Goal: Navigation & Orientation: Understand site structure

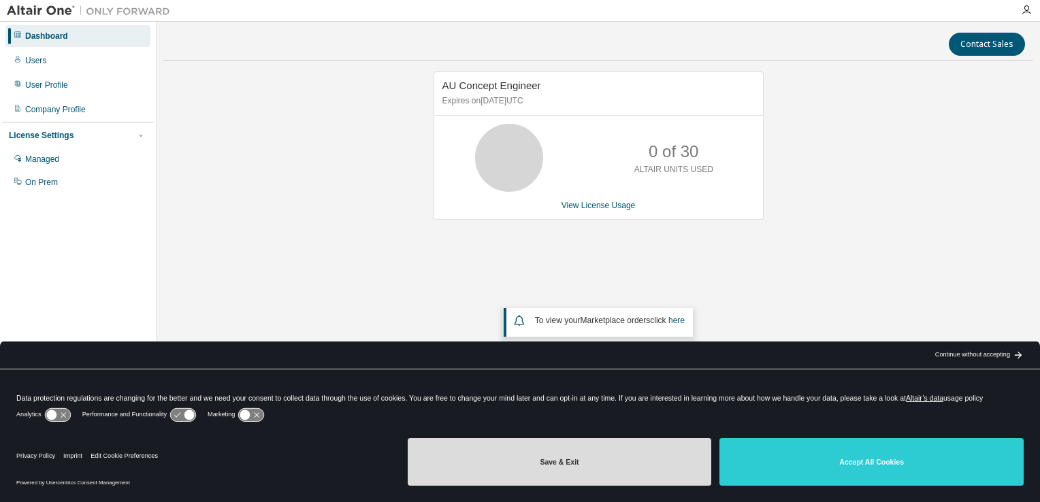
click at [623, 470] on button "Save & Exit" at bounding box center [560, 462] width 304 height 48
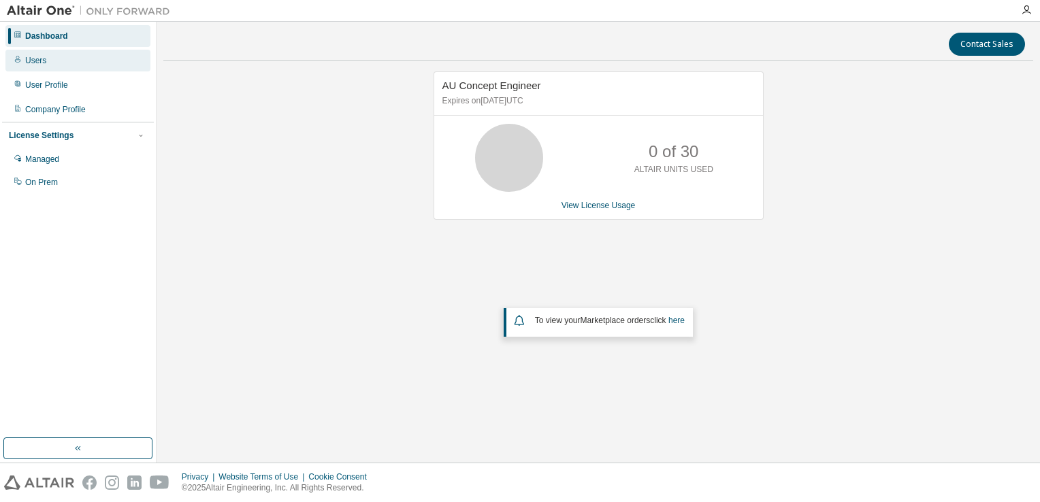
click at [35, 57] on div "Users" at bounding box center [35, 60] width 21 height 11
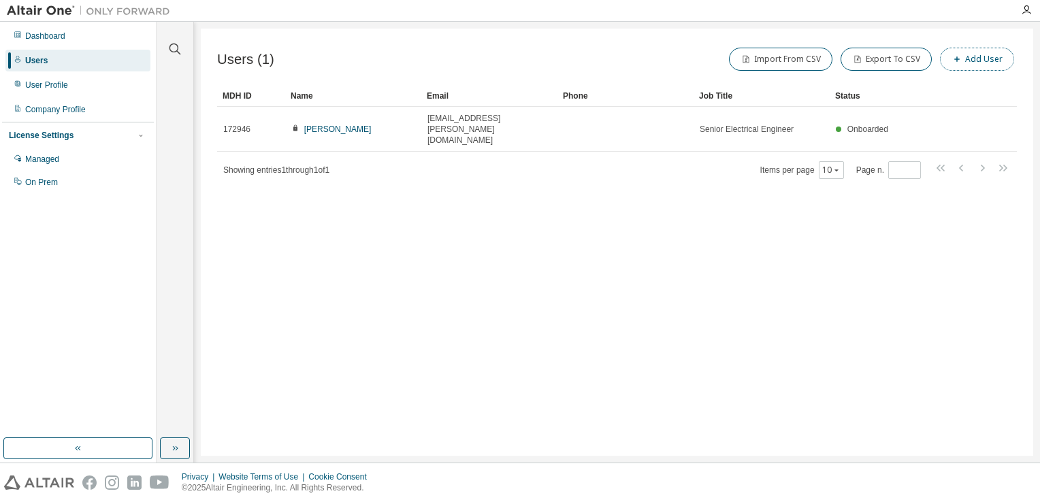
click at [995, 52] on button "Add User" at bounding box center [977, 59] width 74 height 23
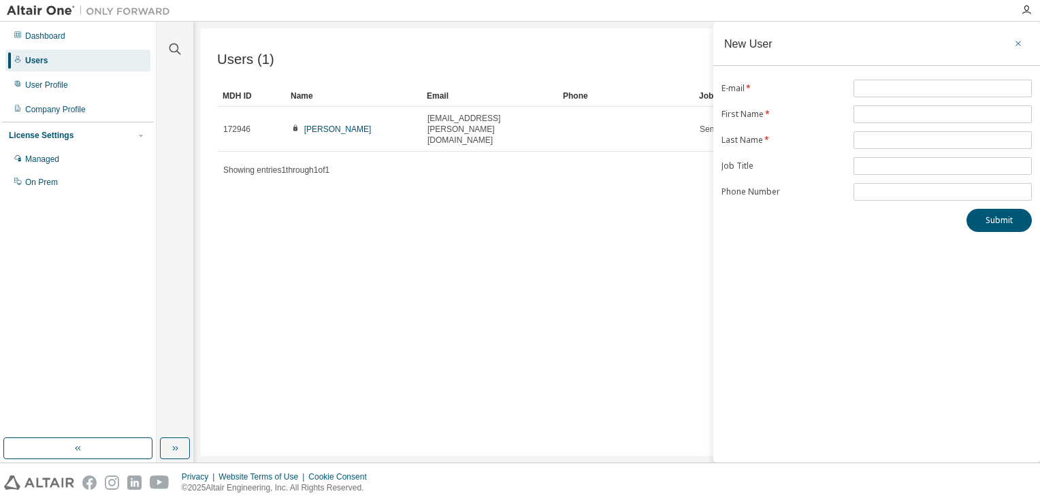
click at [1019, 42] on icon "button" at bounding box center [1017, 43] width 5 height 5
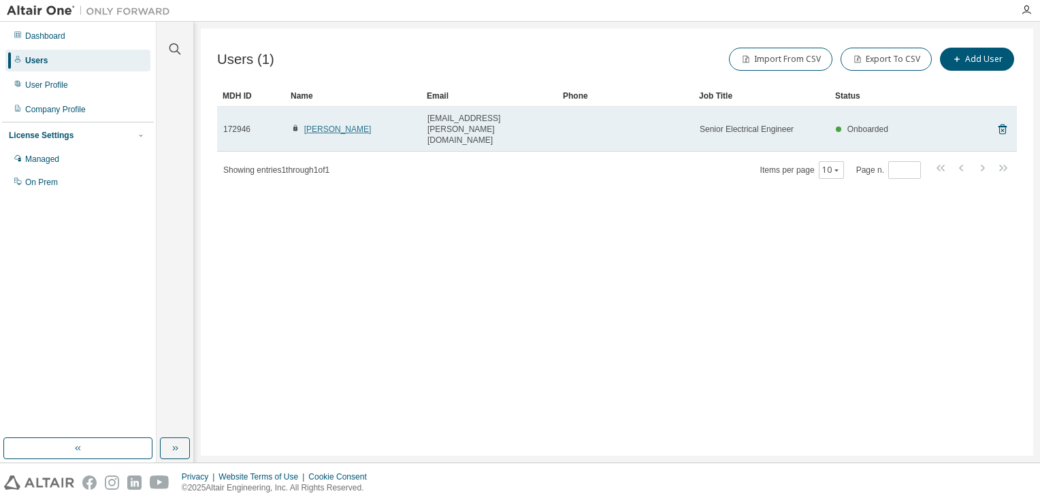
click at [331, 125] on link "[PERSON_NAME]" at bounding box center [337, 130] width 67 height 10
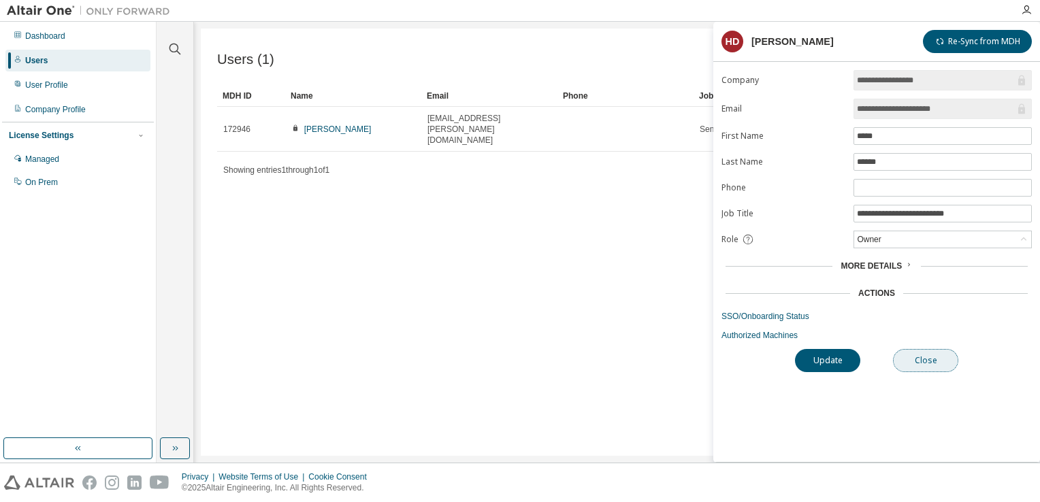
click at [927, 353] on button "Close" at bounding box center [925, 360] width 65 height 23
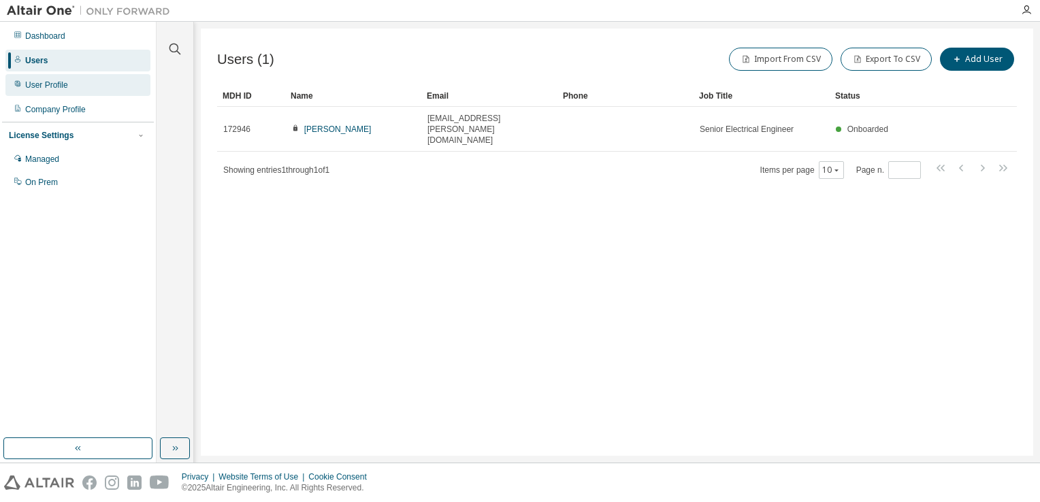
click at [42, 78] on div "User Profile" at bounding box center [77, 85] width 145 height 22
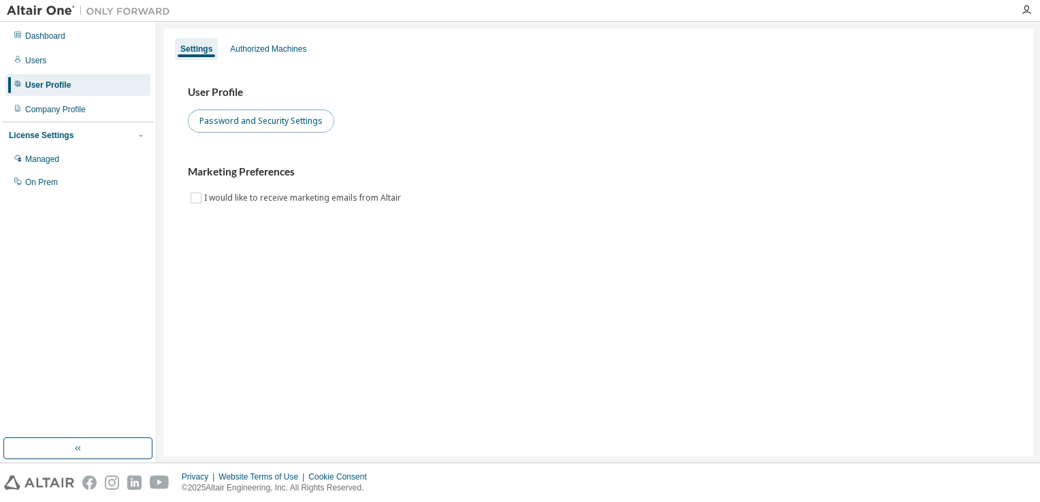
click at [318, 119] on button "Password and Security Settings" at bounding box center [261, 121] width 146 height 23
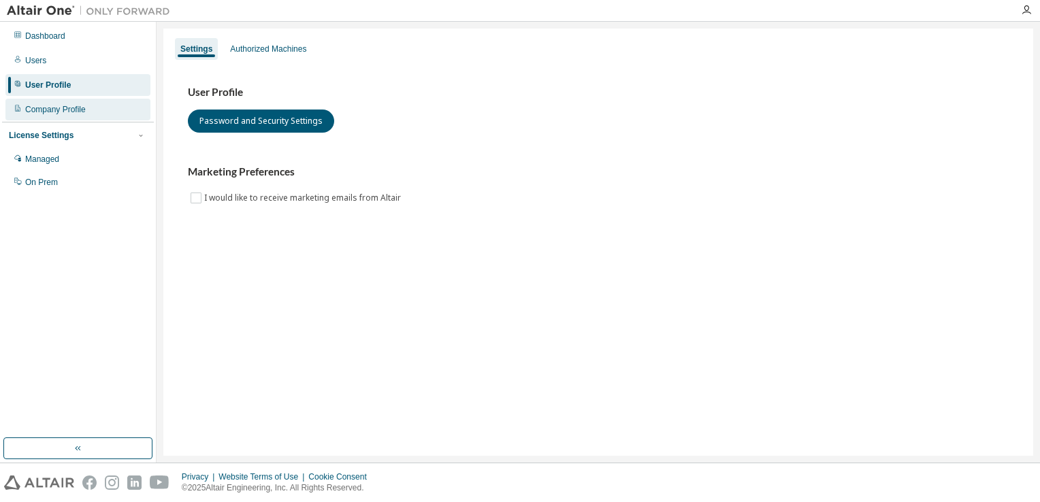
click at [59, 104] on div "Company Profile" at bounding box center [55, 109] width 61 height 11
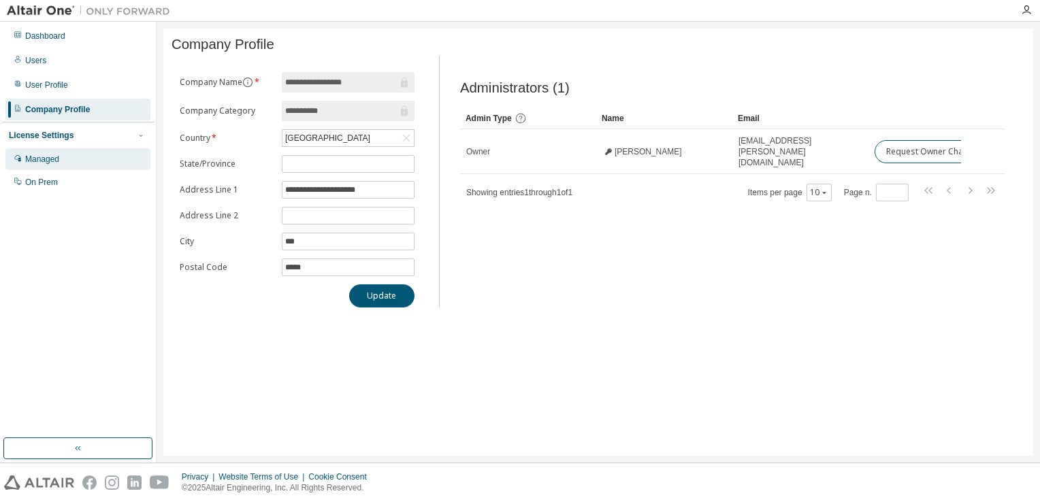
click at [42, 157] on div "Managed" at bounding box center [42, 159] width 34 height 11
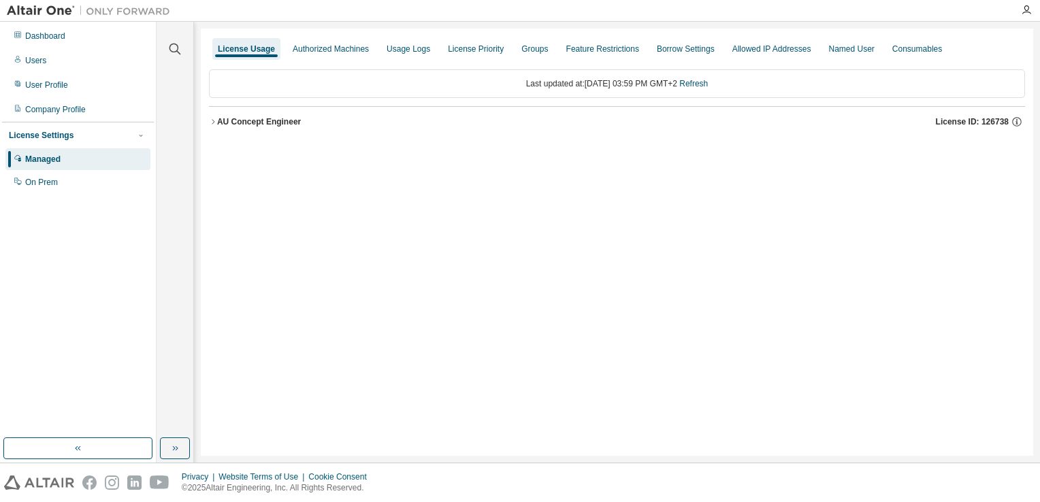
click at [214, 123] on icon "button" at bounding box center [213, 122] width 8 height 8
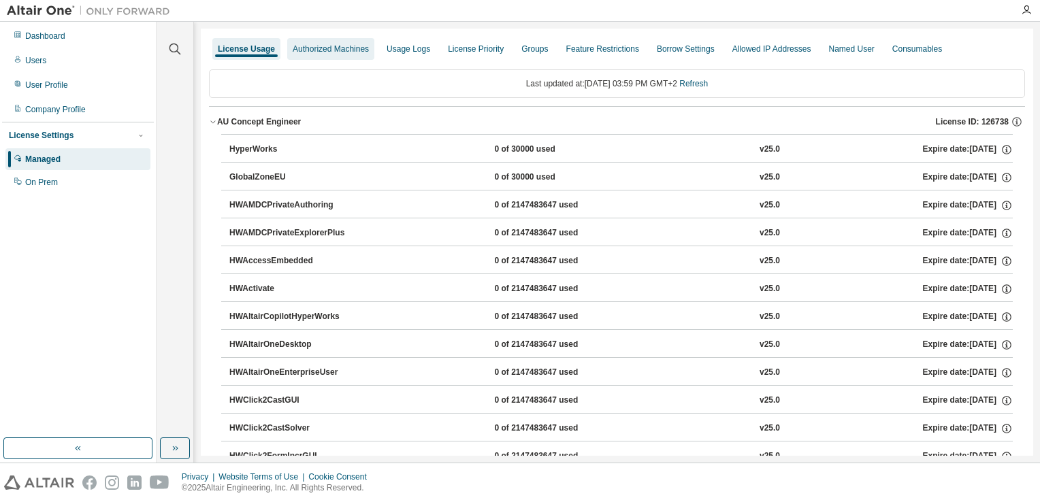
click at [319, 50] on div "Authorized Machines" at bounding box center [331, 49] width 76 height 11
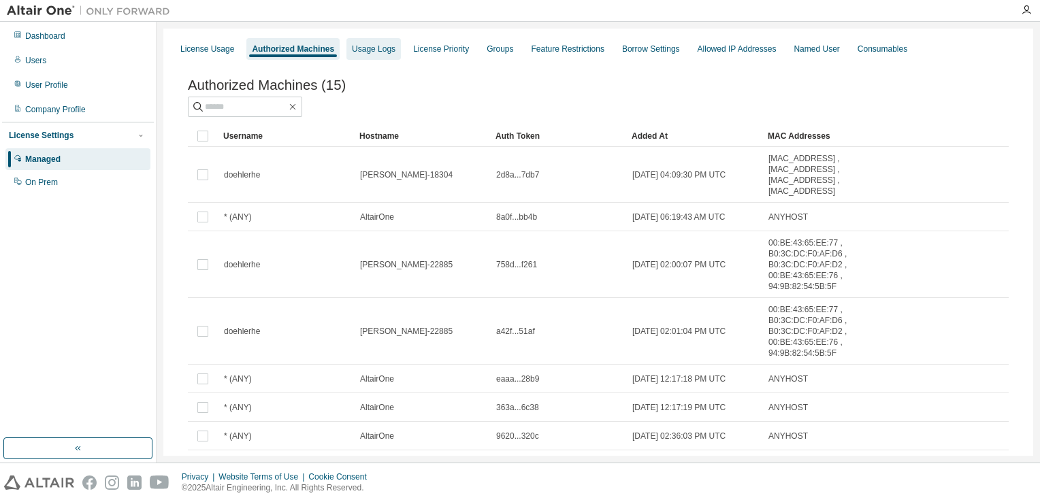
click at [367, 45] on div "Usage Logs" at bounding box center [374, 49] width 44 height 11
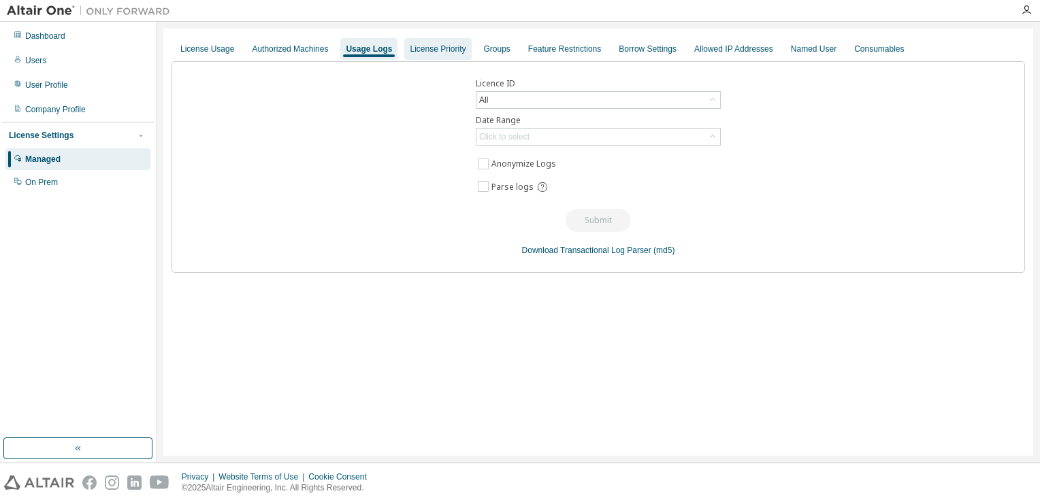
click at [438, 42] on div "License Priority" at bounding box center [437, 49] width 67 height 22
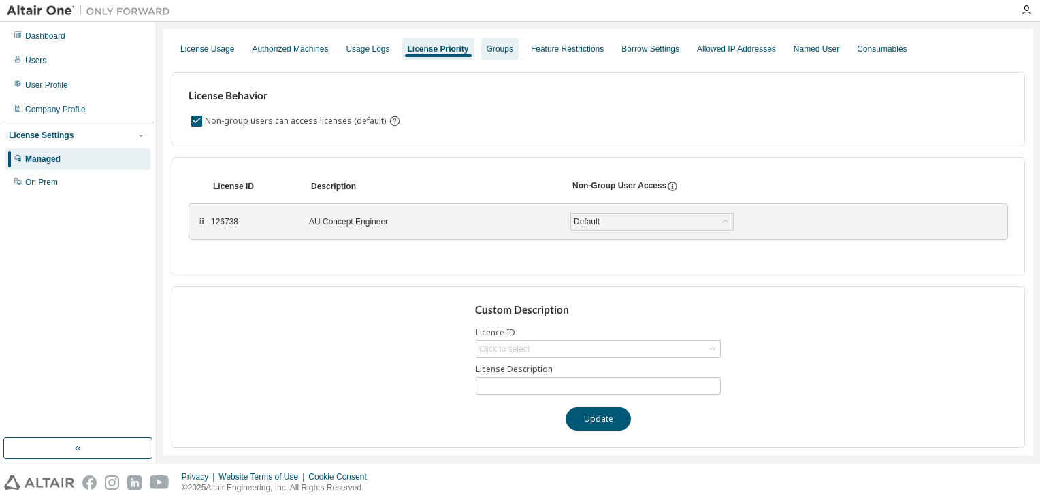
click at [490, 51] on div "Groups" at bounding box center [500, 49] width 27 height 11
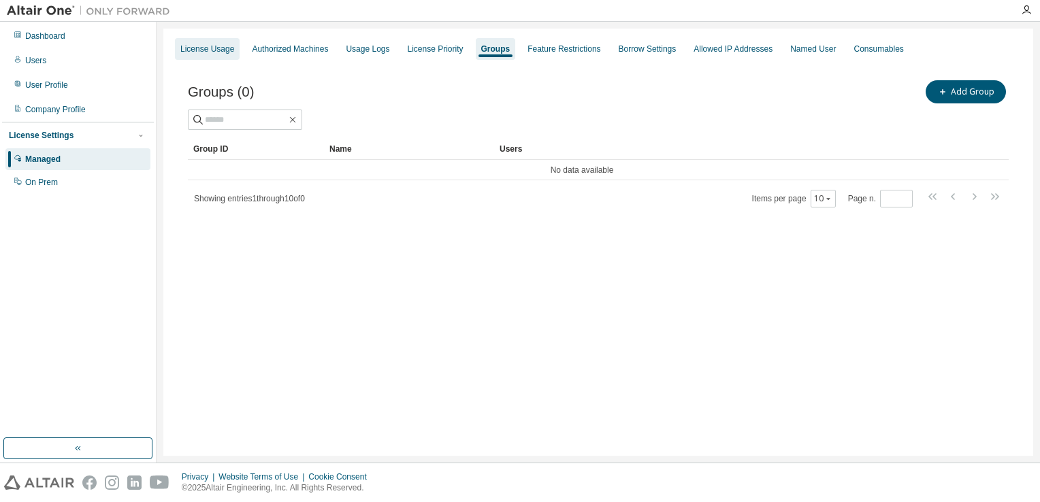
click at [191, 54] on div "License Usage" at bounding box center [207, 49] width 54 height 11
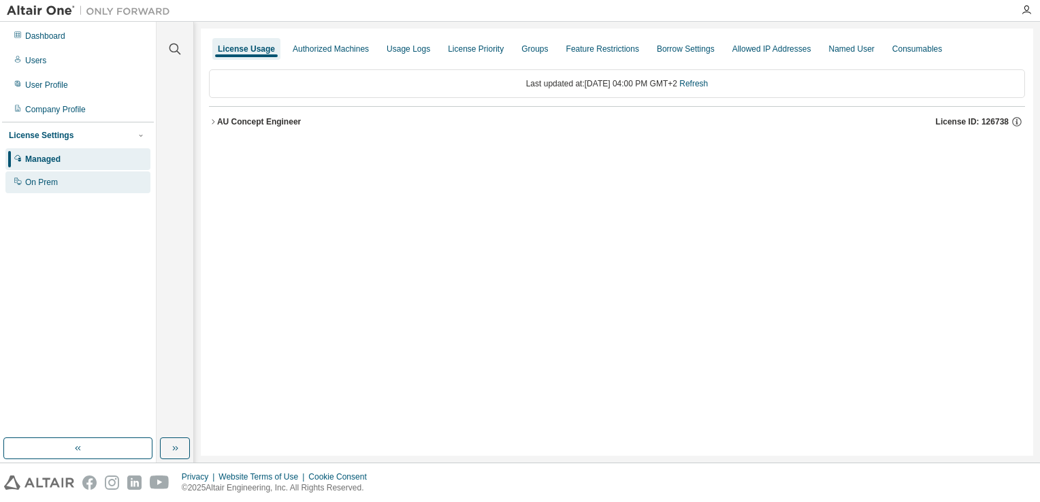
click at [39, 182] on div "On Prem" at bounding box center [41, 182] width 33 height 11
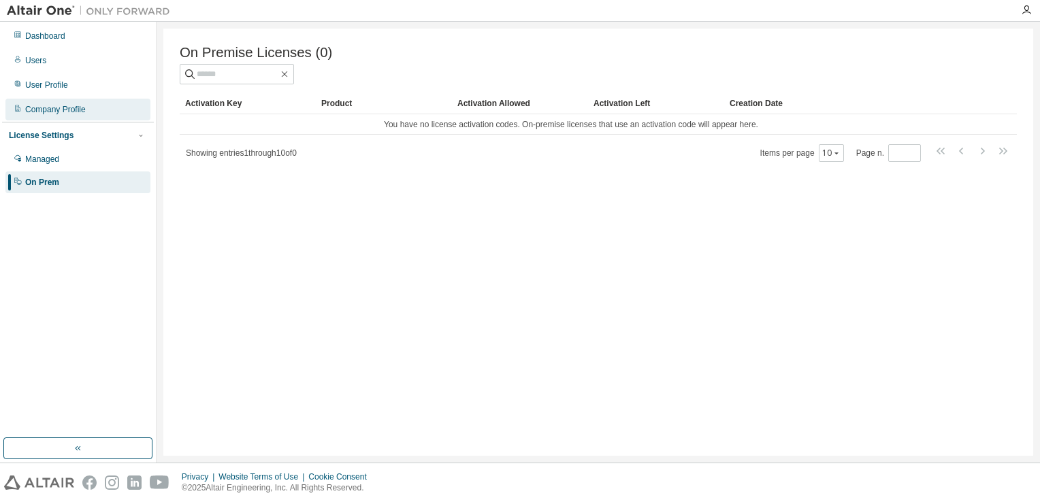
click at [44, 112] on div "Company Profile" at bounding box center [55, 109] width 61 height 11
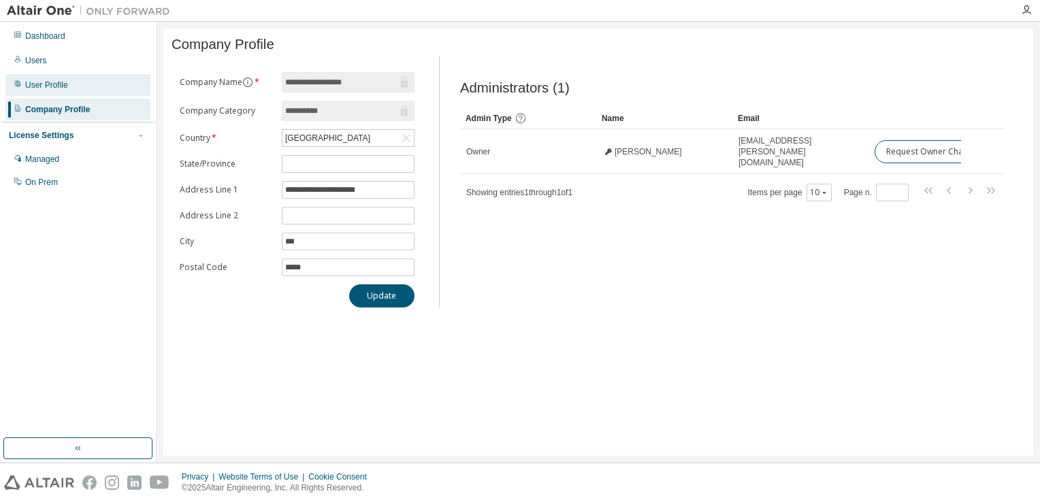
click at [46, 89] on div "User Profile" at bounding box center [46, 85] width 43 height 11
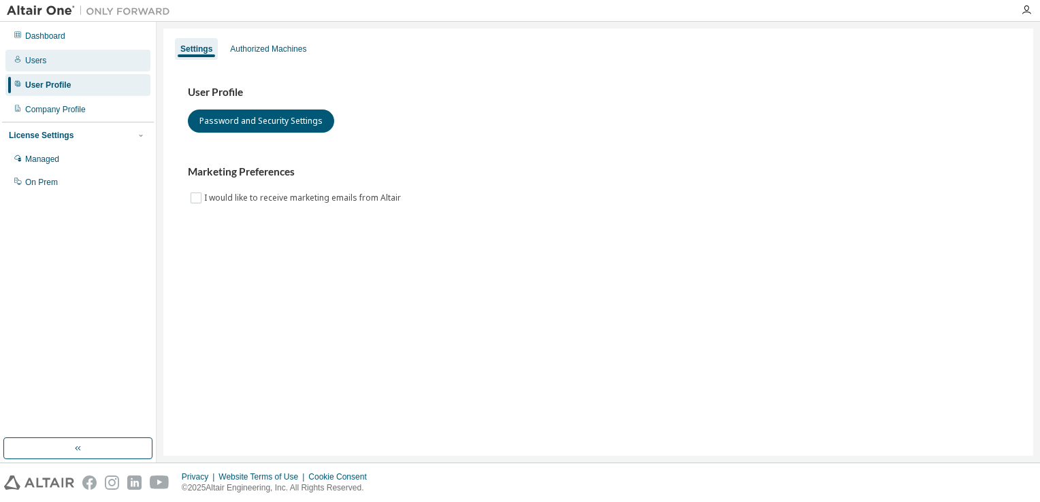
click at [41, 63] on div "Users" at bounding box center [35, 60] width 21 height 11
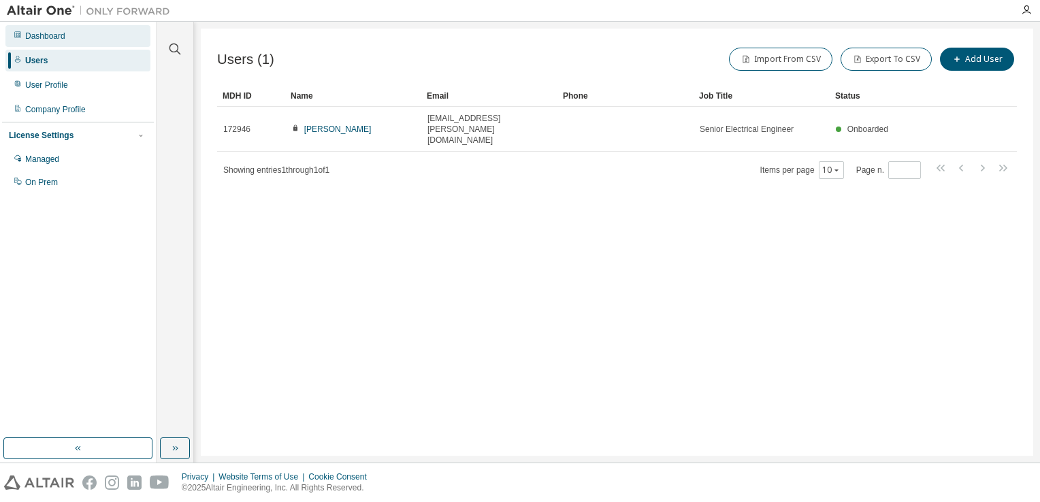
click at [45, 36] on div "Dashboard" at bounding box center [45, 36] width 40 height 11
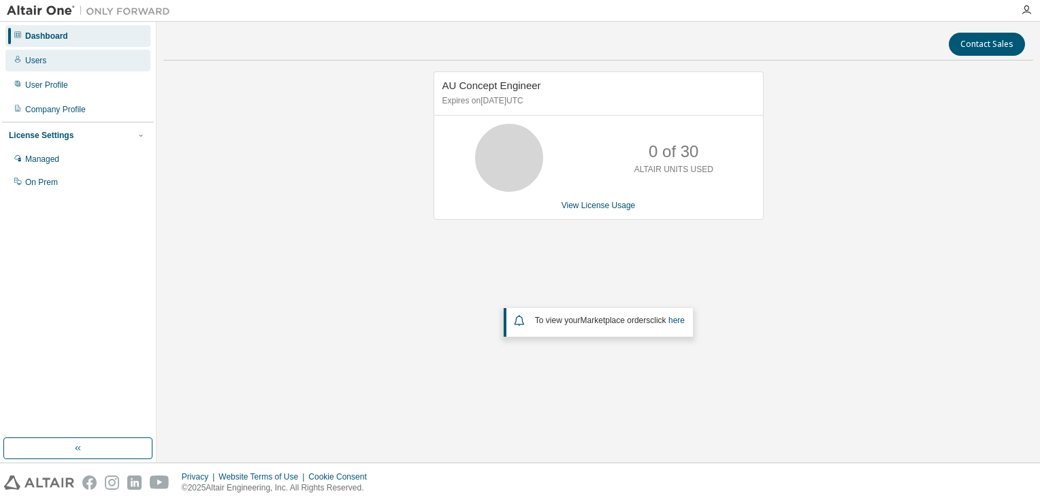
click at [33, 58] on div "Users" at bounding box center [35, 60] width 21 height 11
